Goal: Check status: Check status

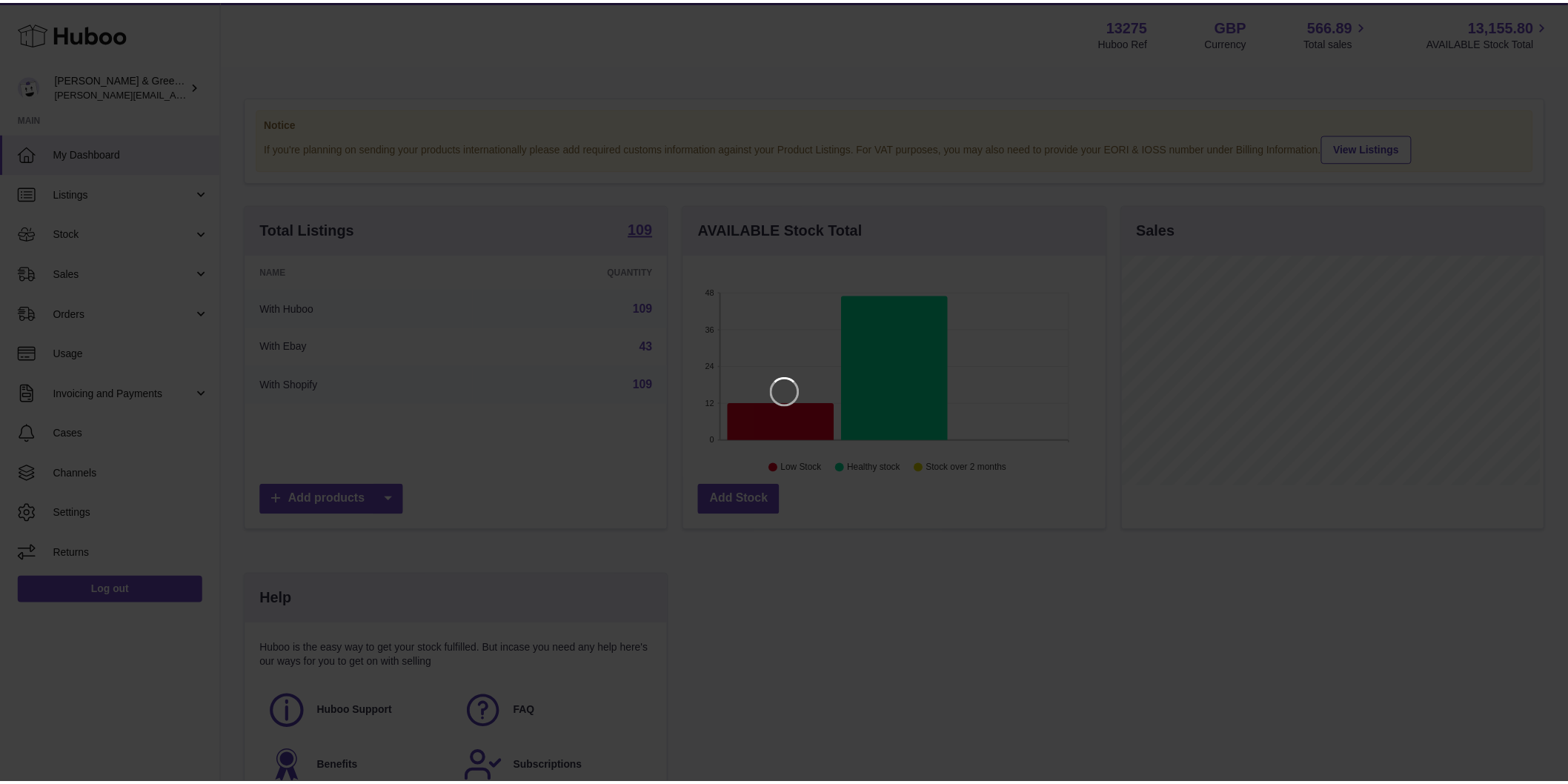
scroll to position [231, 426]
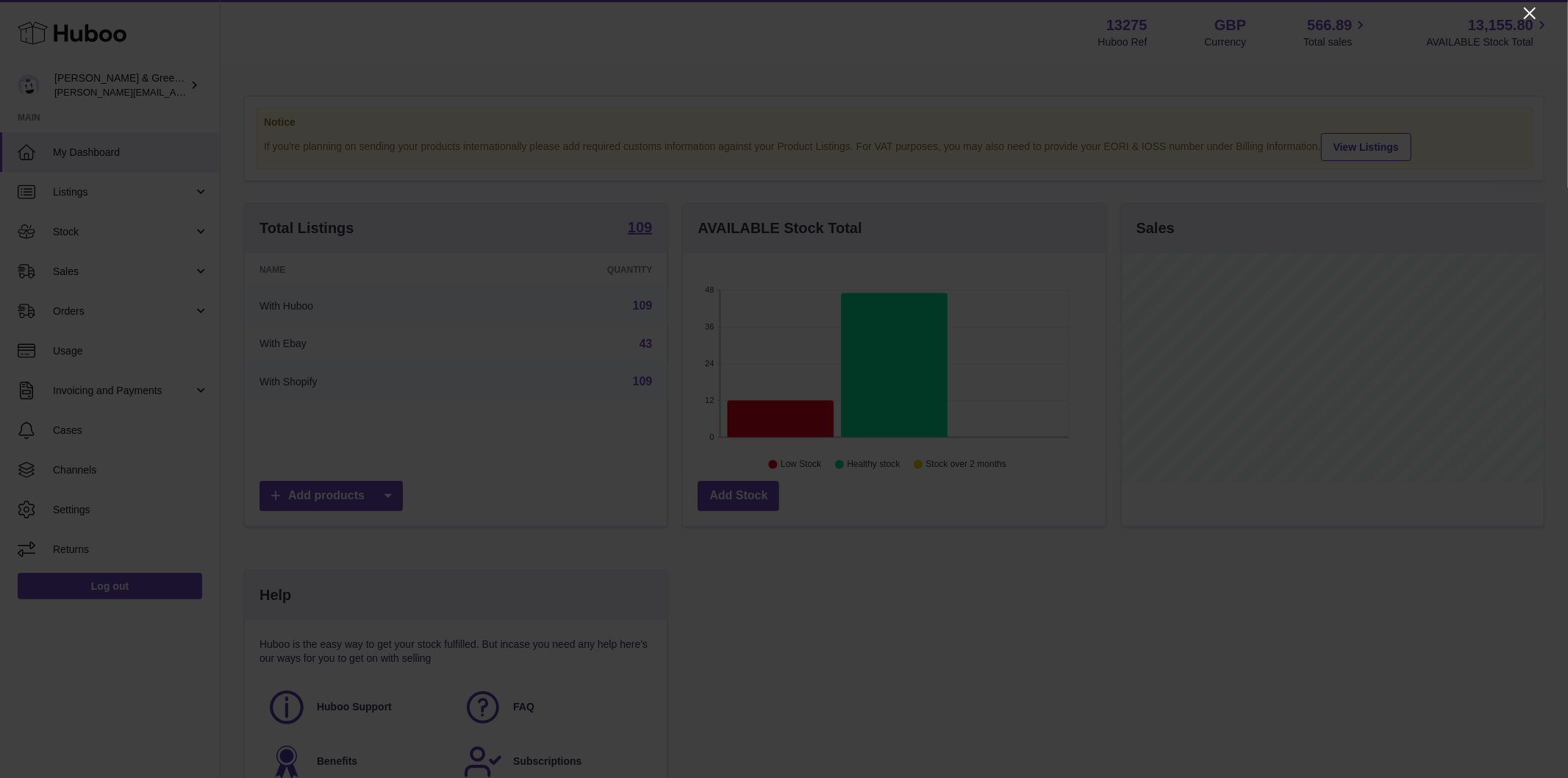
click at [1526, 17] on icon "Close" at bounding box center [1530, 13] width 11 height 12
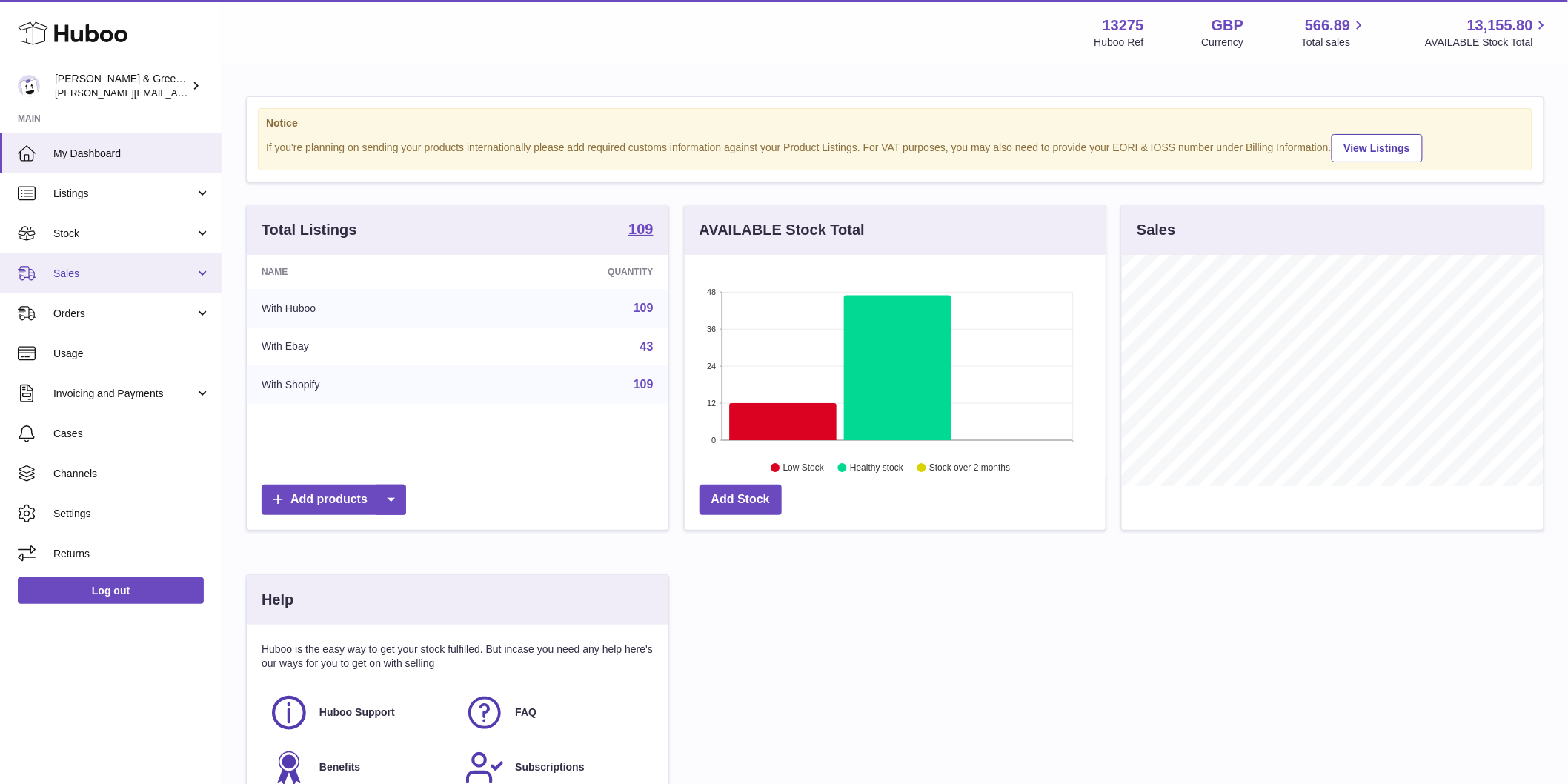
click at [142, 282] on link "Sales" at bounding box center [111, 273] width 222 height 40
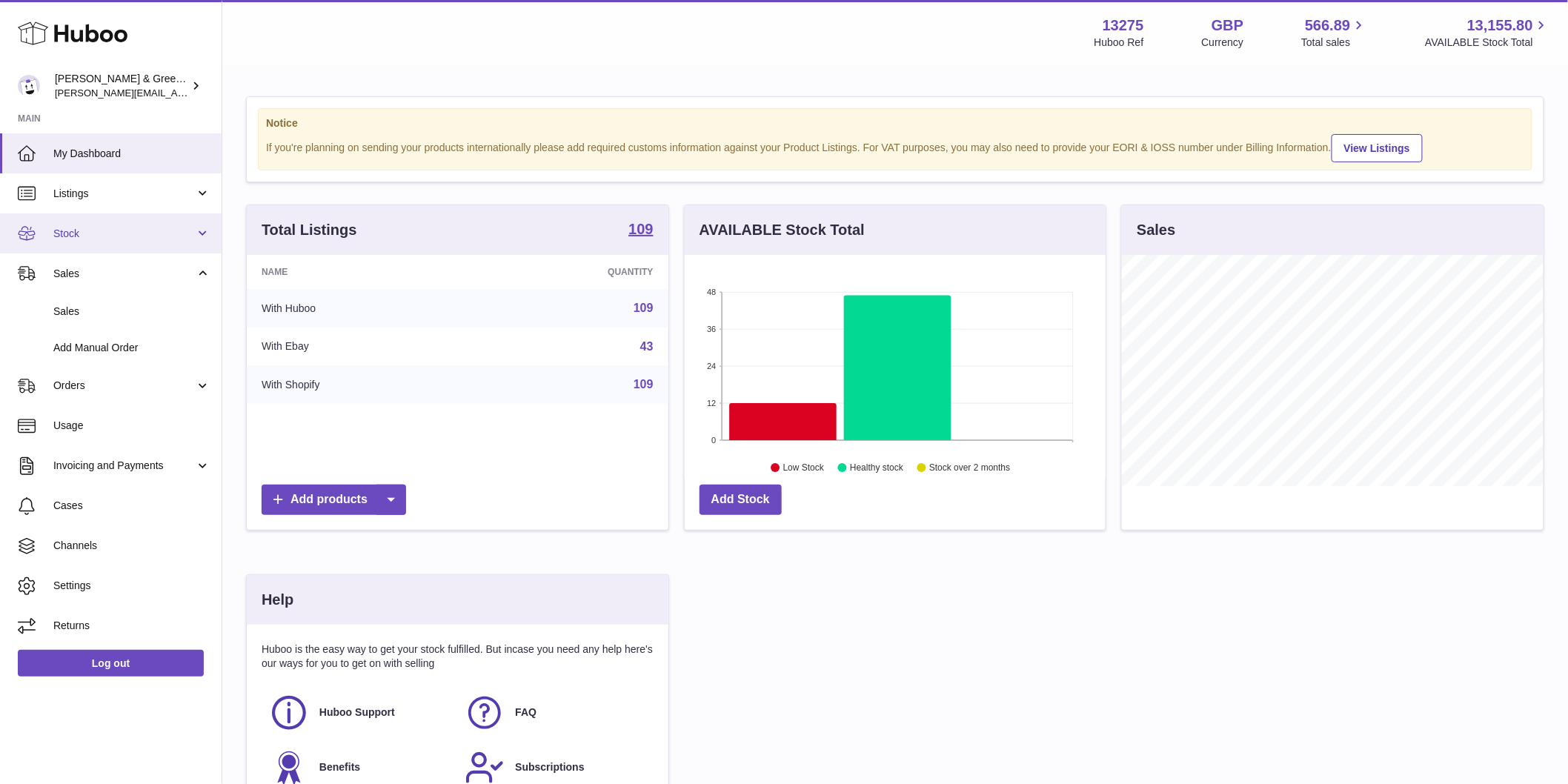
click at [142, 240] on link "Stock" at bounding box center [111, 233] width 222 height 40
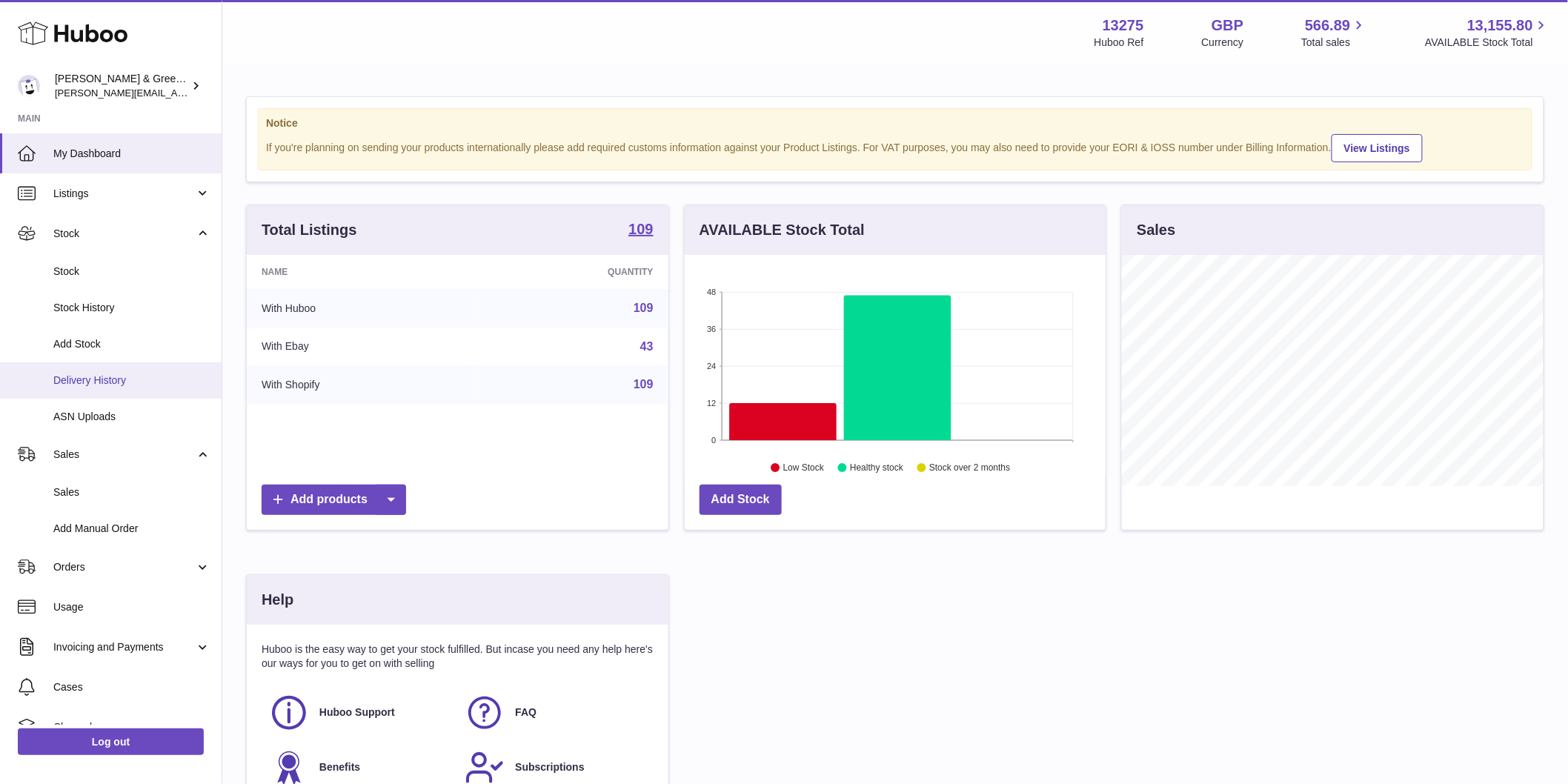
click at [115, 373] on span "Delivery History" at bounding box center [132, 380] width 157 height 14
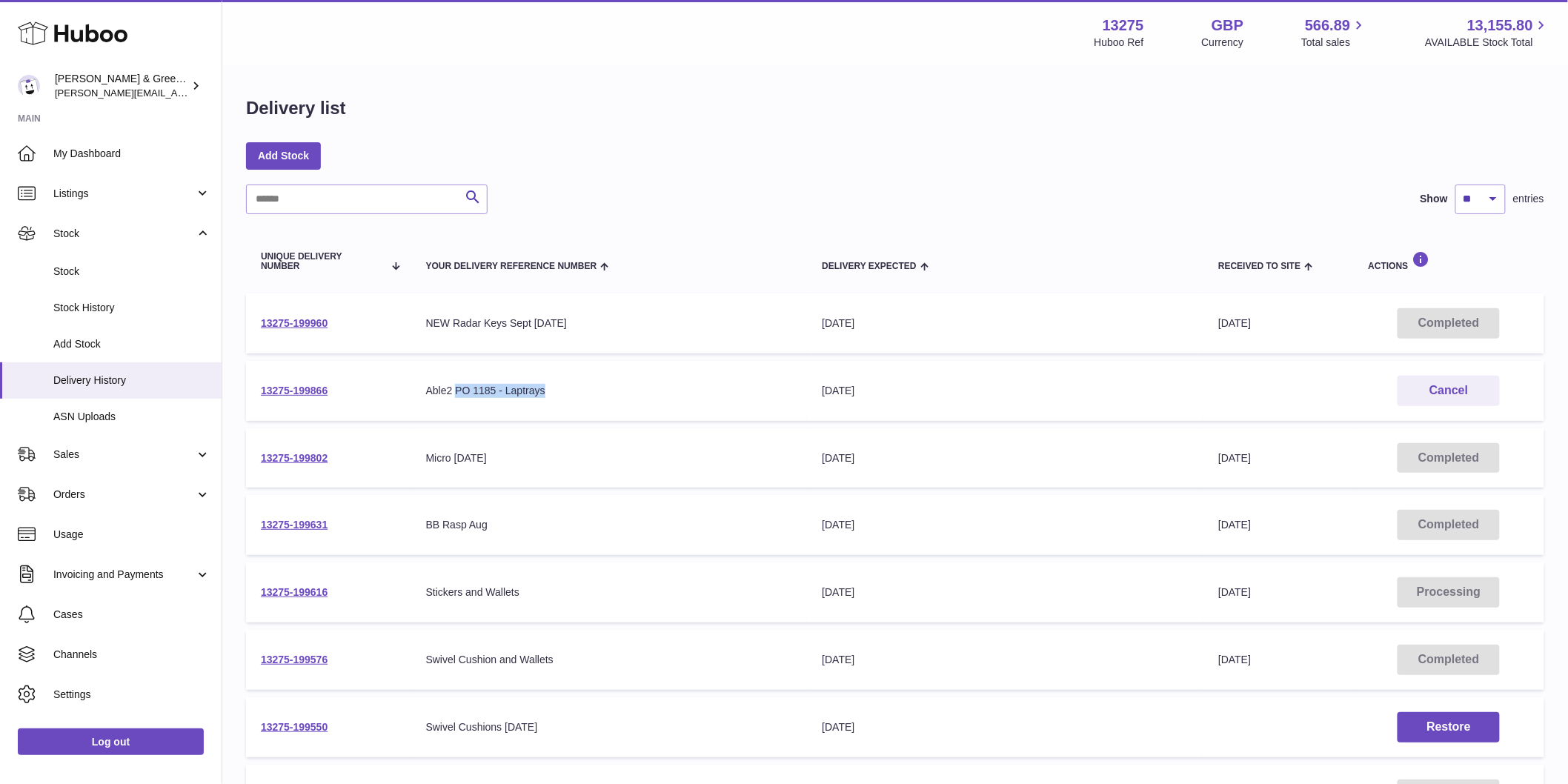
drag, startPoint x: 691, startPoint y: 392, endPoint x: 654, endPoint y: 392, distance: 37.0
click at [682, 392] on div "Able2 PO 1185 - Laptrays" at bounding box center [609, 391] width 367 height 14
click at [513, 392] on div "Able2 PO 1185 - Laptrays" at bounding box center [609, 391] width 367 height 14
drag, startPoint x: 431, startPoint y: 384, endPoint x: 599, endPoint y: 384, distance: 168.0
click at [599, 384] on div "Able2 PO 1185 - Laptrays" at bounding box center [609, 391] width 367 height 14
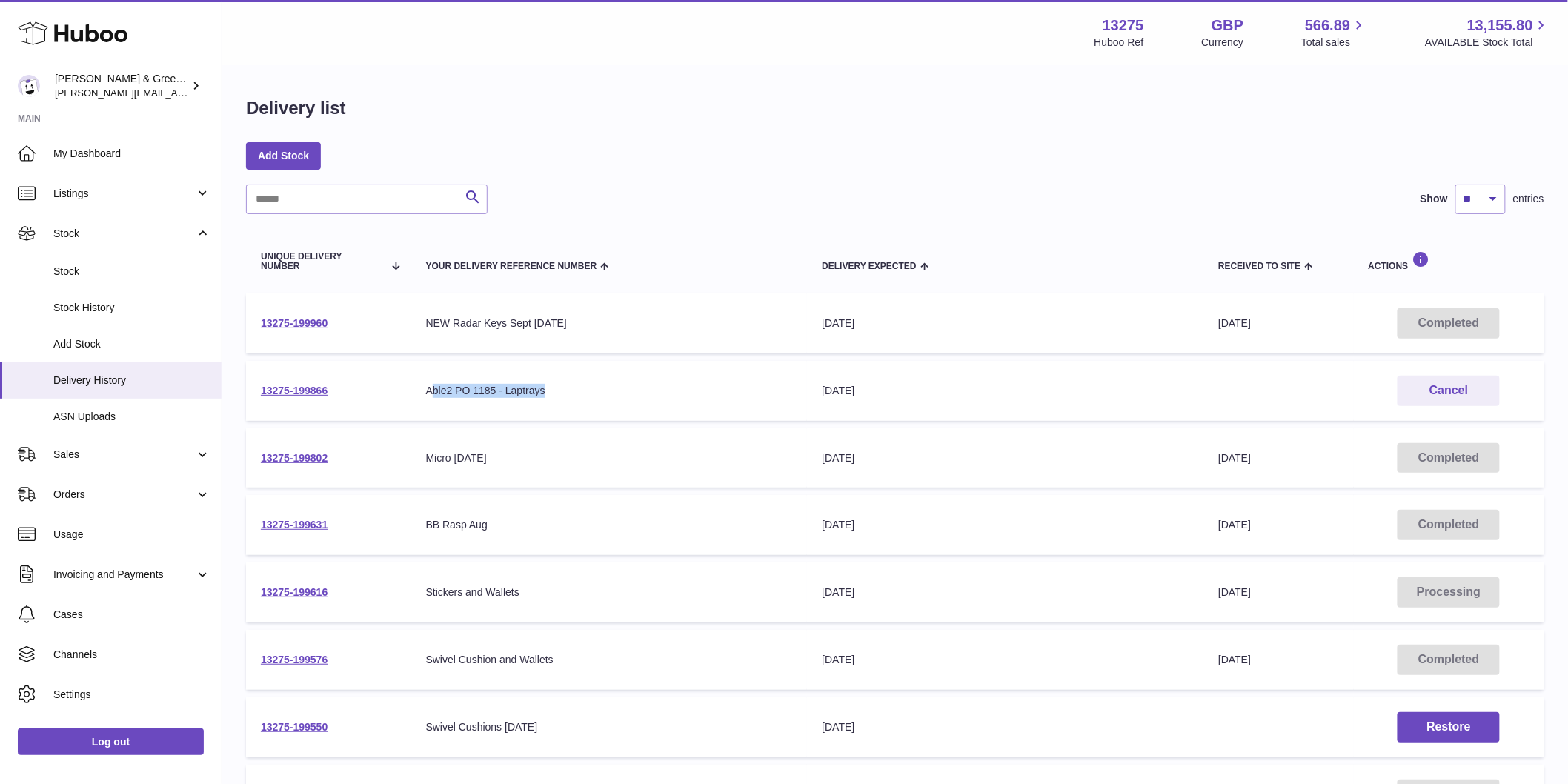
click at [594, 393] on div "Able2 PO 1185 - Laptrays" at bounding box center [609, 391] width 367 height 14
drag, startPoint x: 576, startPoint y: 394, endPoint x: 368, endPoint y: 382, distance: 208.3
click at [368, 382] on tr "13275-199866 Your Delivery Reference Number Able2 PO 1185 - Laptrays Delivery E…" at bounding box center [895, 391] width 1298 height 60
click at [439, 440] on td "Your Delivery Reference Number Micro 27-8-25" at bounding box center [609, 458] width 397 height 60
drag, startPoint x: 418, startPoint y: 320, endPoint x: 675, endPoint y: 320, distance: 257.0
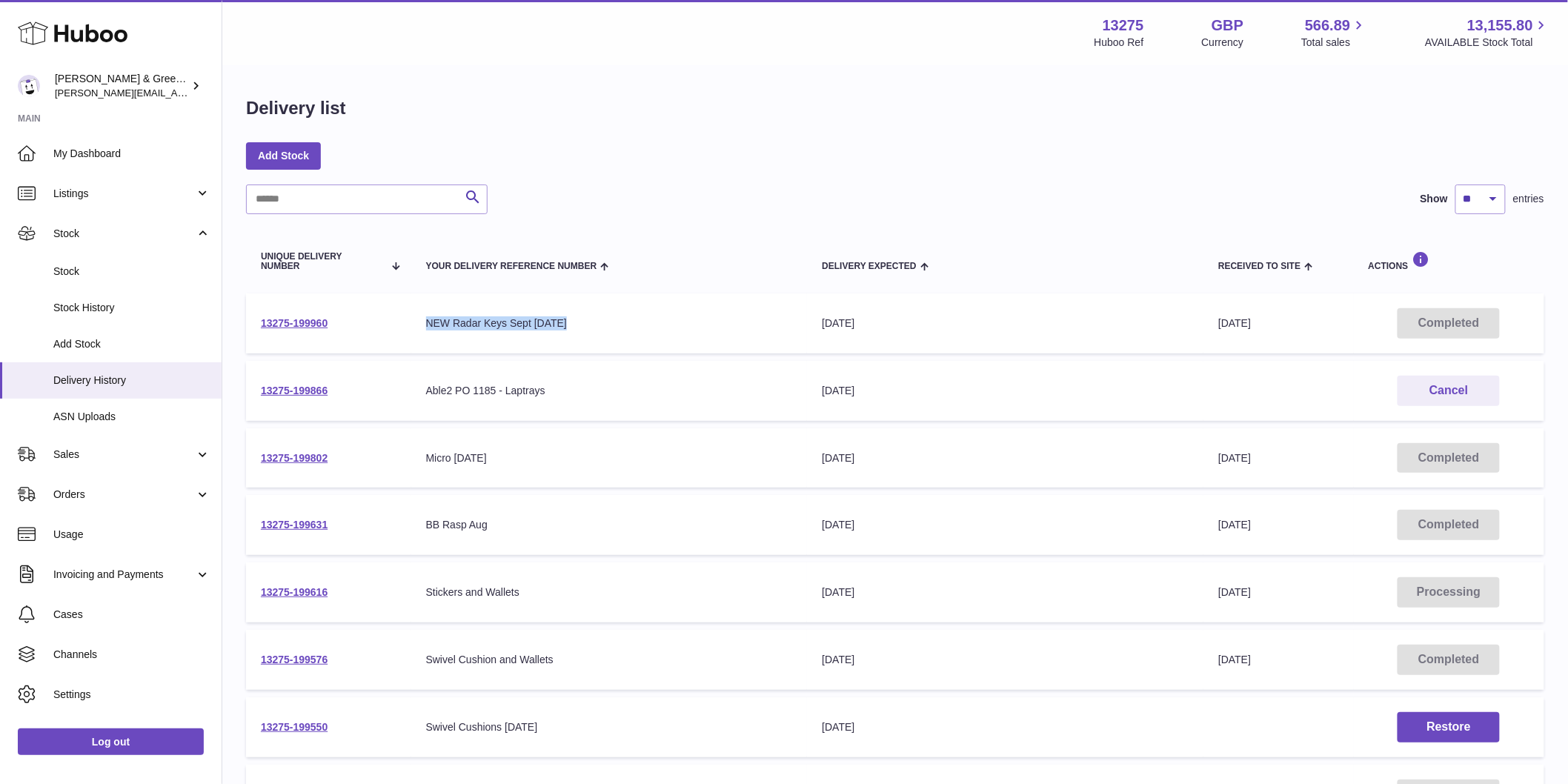
click at [675, 320] on td "Your Delivery Reference Number NEW Radar Keys Sept 1-9-25" at bounding box center [609, 323] width 397 height 60
click at [676, 406] on td "Your Delivery Reference Number Able2 PO 1185 - Laptrays" at bounding box center [609, 391] width 397 height 60
click at [119, 262] on link "Stock" at bounding box center [111, 272] width 222 height 36
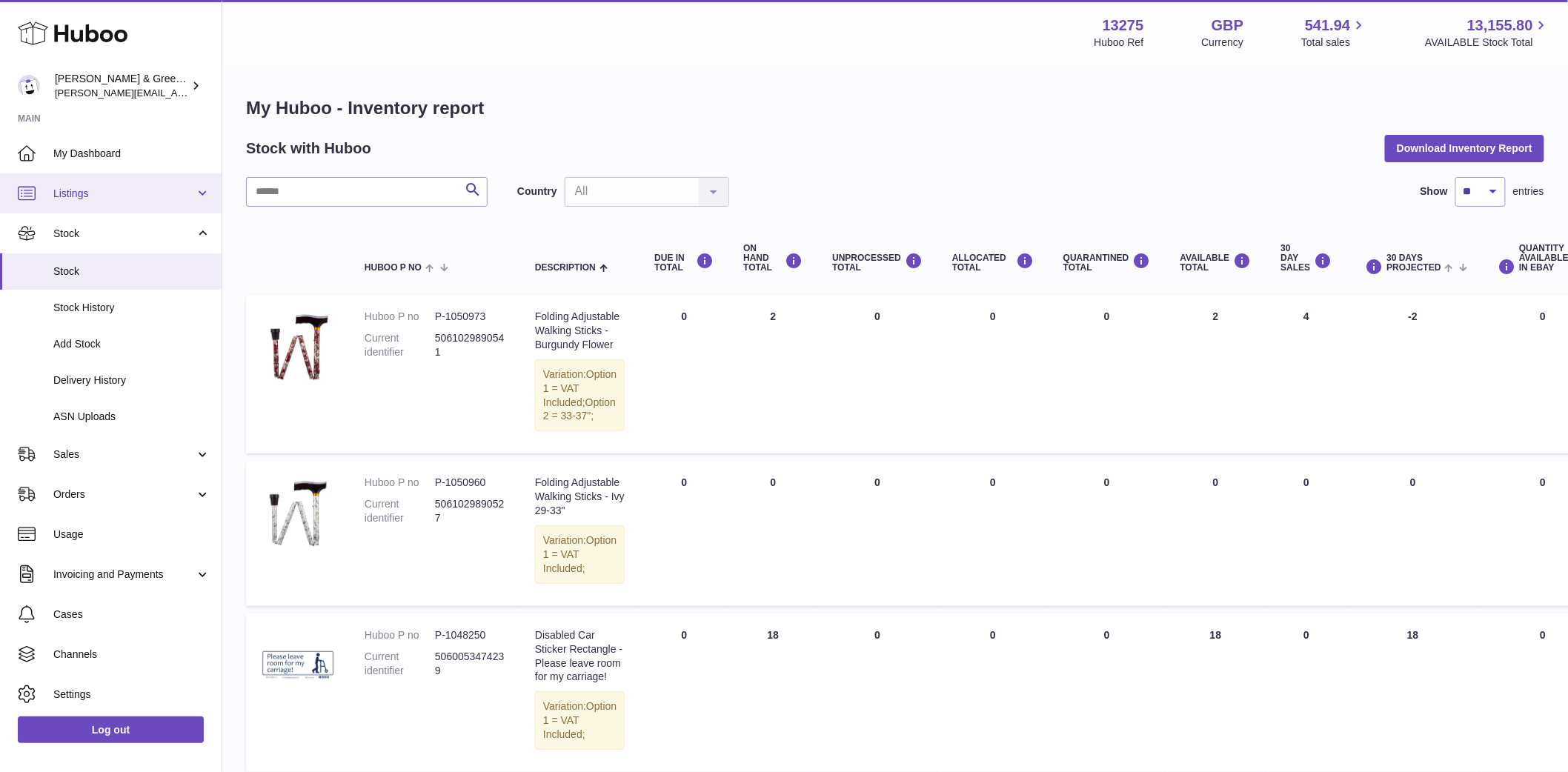
click at [109, 189] on span "Listings" at bounding box center [123, 194] width 142 height 14
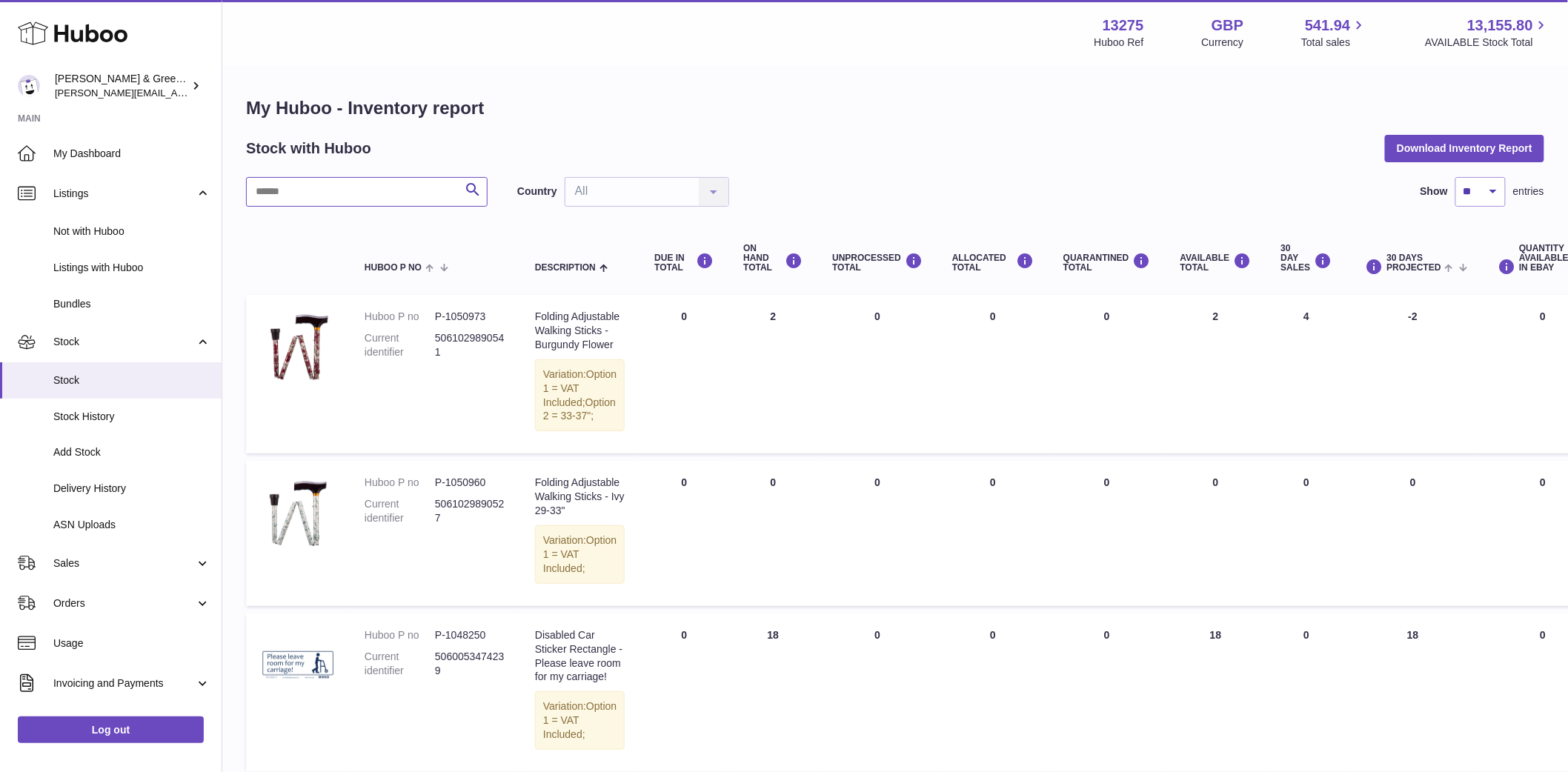
click at [329, 197] on input "text" at bounding box center [367, 192] width 242 height 30
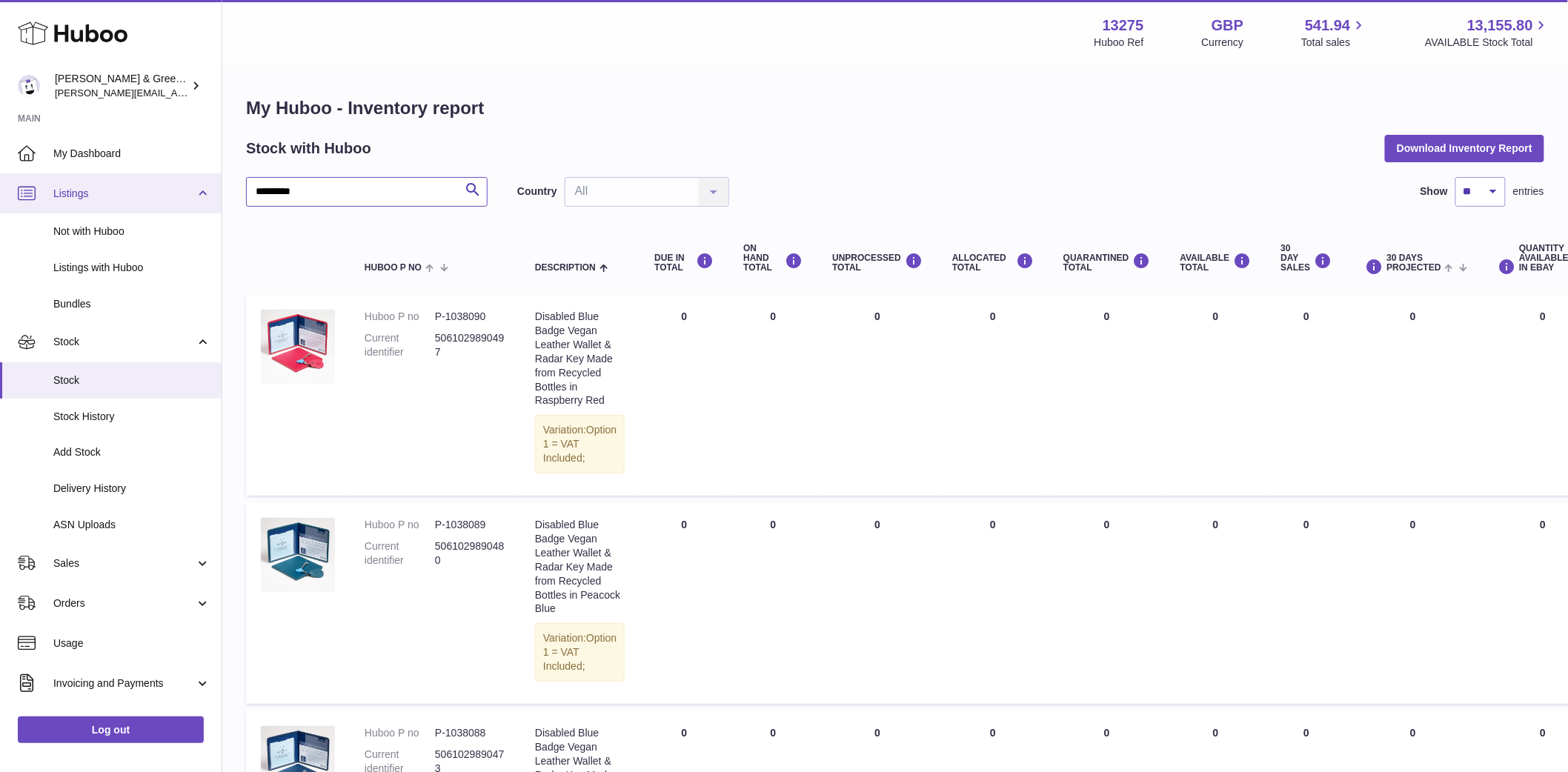
type input "***"
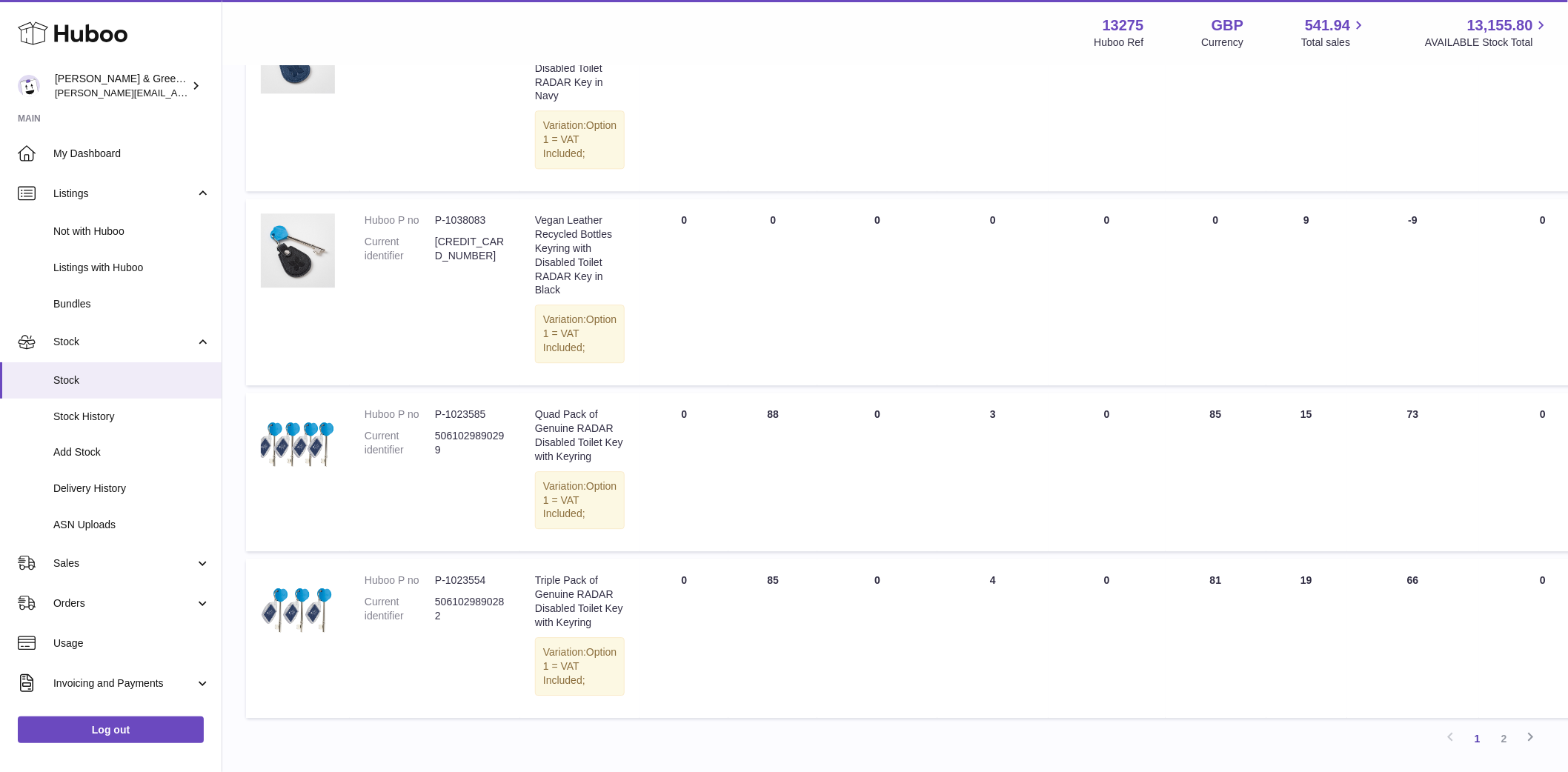
scroll to position [1564, 0]
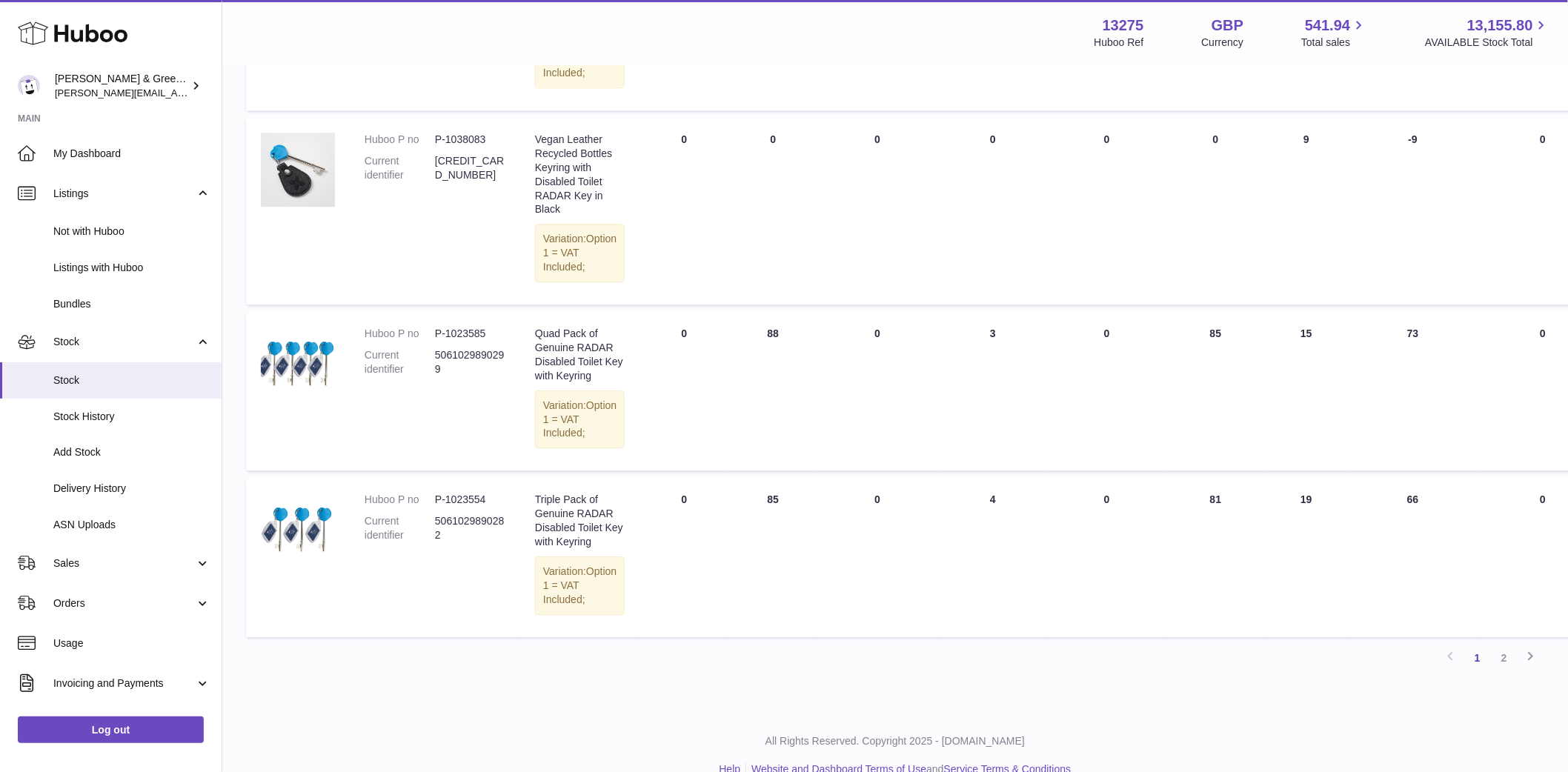
click at [751, 470] on td "ON HAND Total 88" at bounding box center [772, 391] width 89 height 159
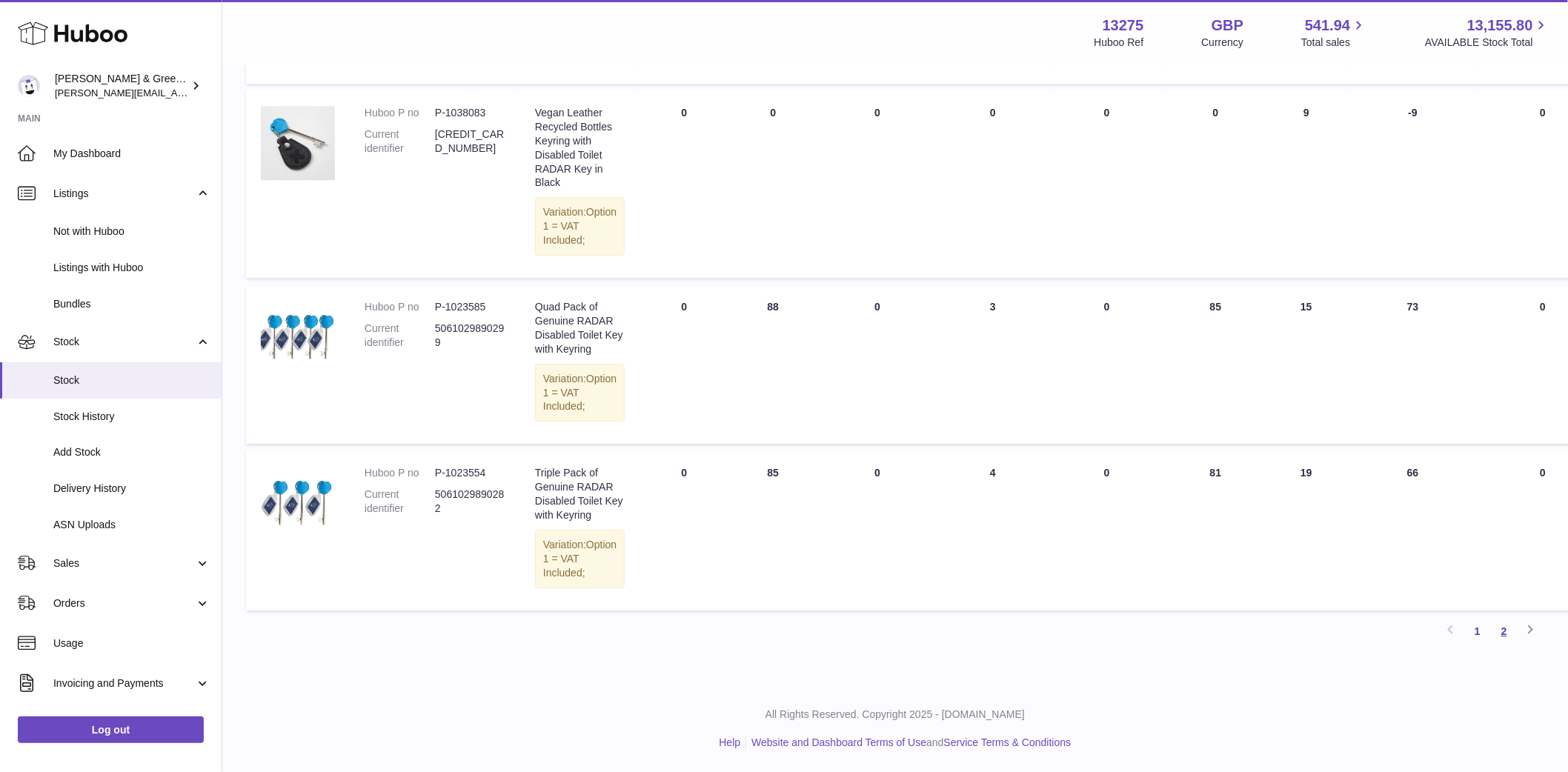
click at [1515, 633] on link "2" at bounding box center [1504, 631] width 26 height 26
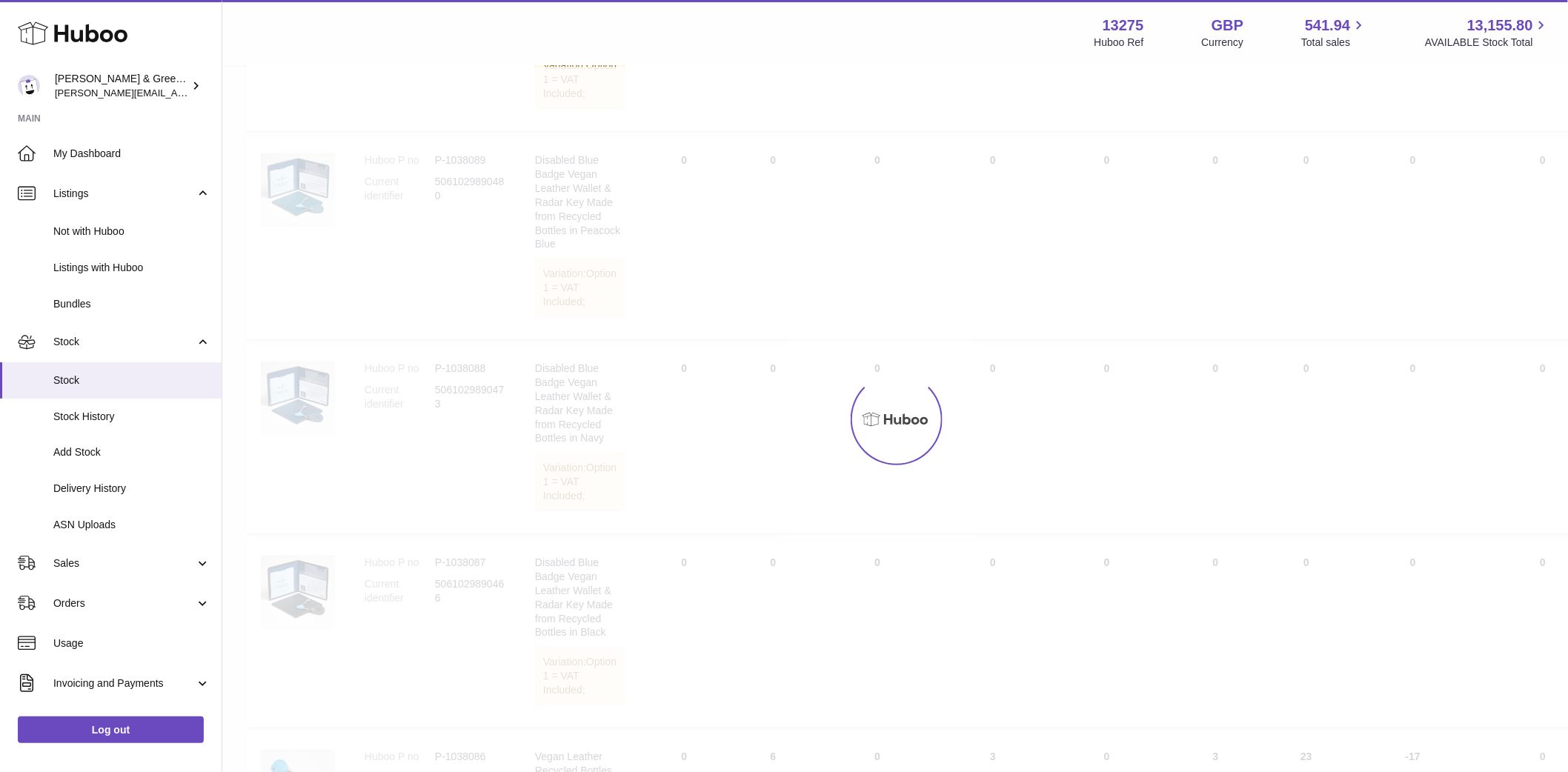
scroll to position [67, 0]
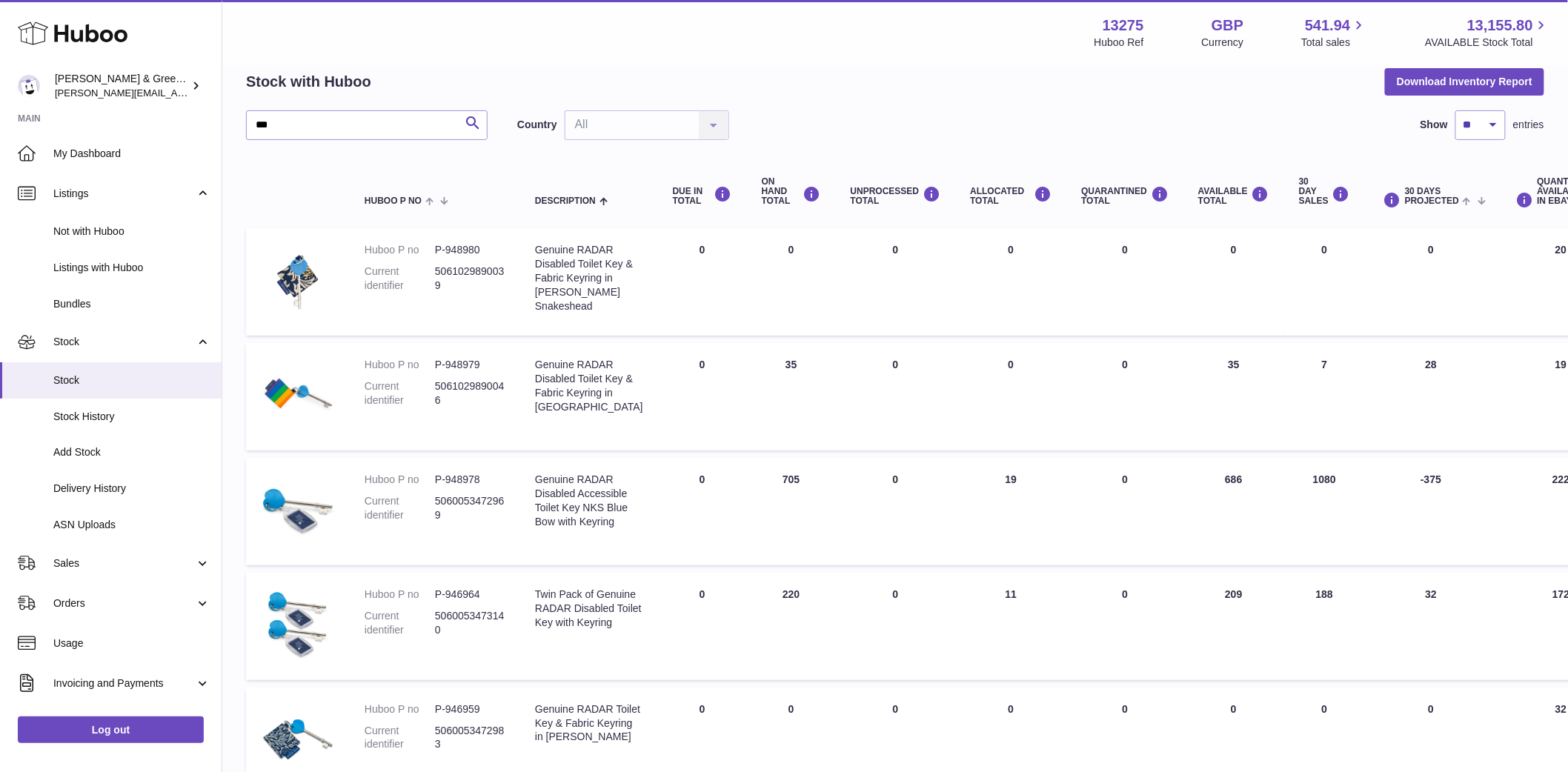
click at [760, 505] on td "ON HAND Total 705" at bounding box center [791, 511] width 89 height 108
